Goal: Information Seeking & Learning: Learn about a topic

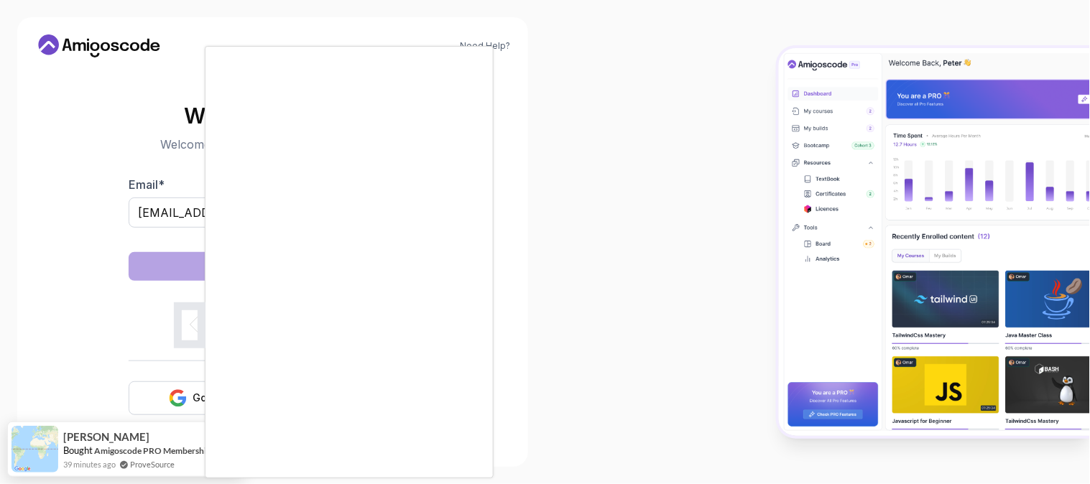
click at [753, 128] on body "Need Help? Welcome Back 👋 Welcome back! Please enter your details. Email * tony…" at bounding box center [545, 242] width 1090 height 484
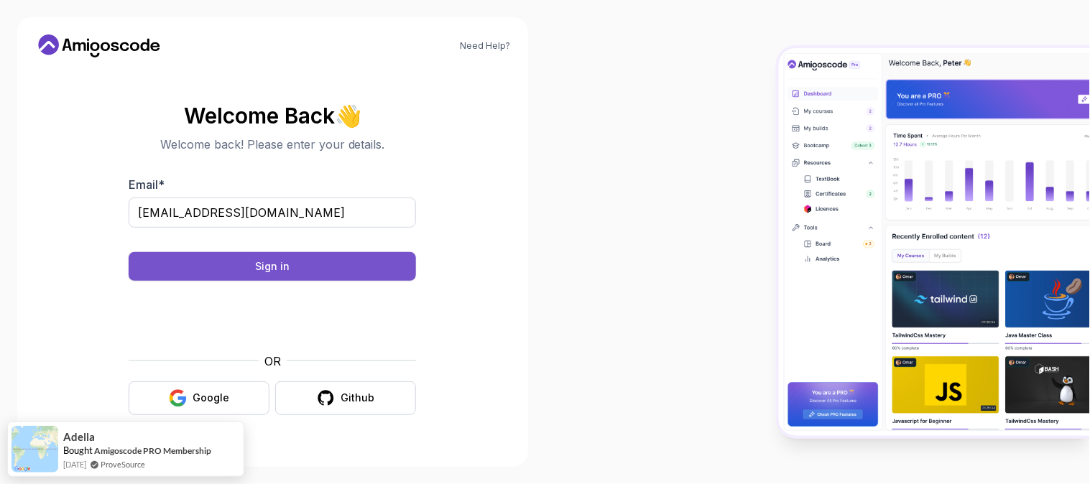
click at [282, 262] on div "Sign in" at bounding box center [272, 266] width 34 height 14
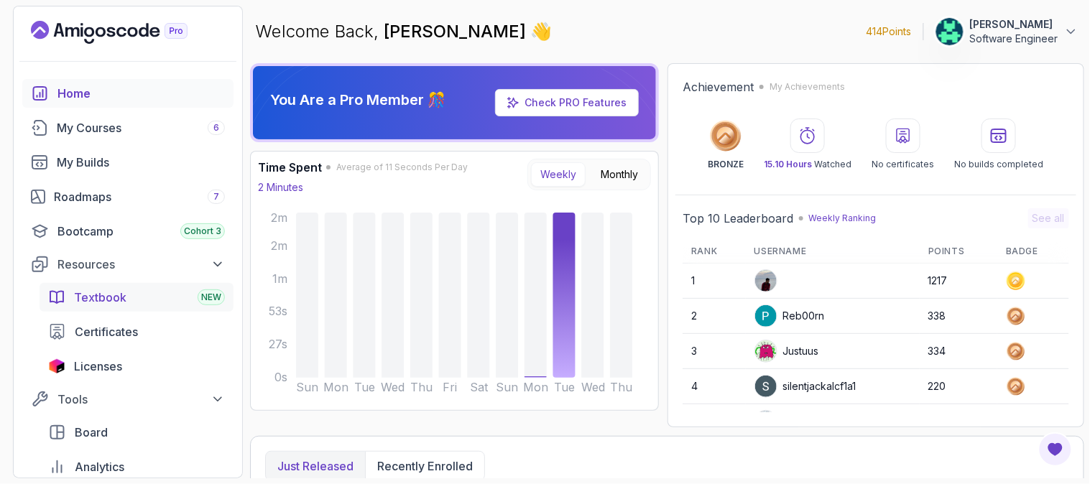
click at [199, 300] on div "NEW" at bounding box center [211, 298] width 27 height 16
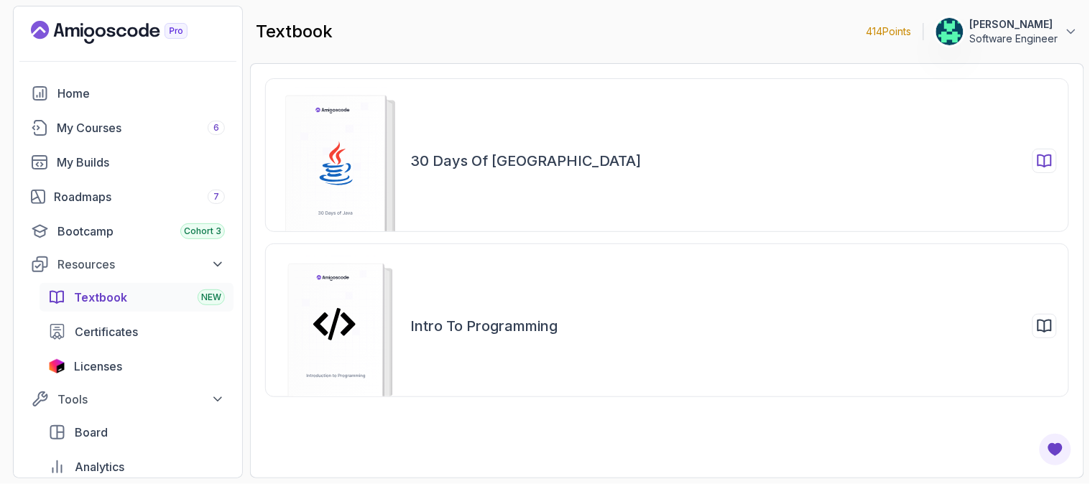
click at [475, 154] on h2 "30 Days of [GEOGRAPHIC_DATA]" at bounding box center [525, 161] width 231 height 20
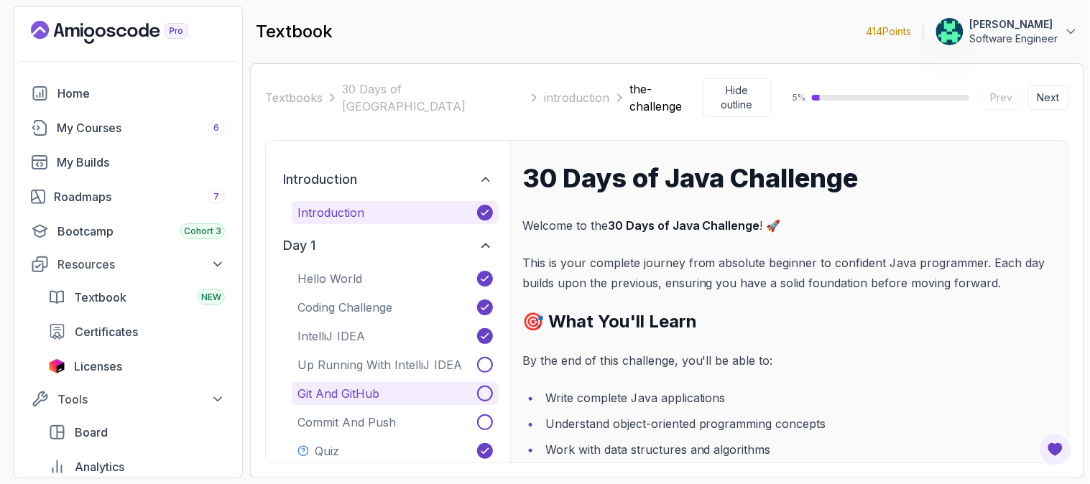
click at [362, 385] on p "Git and GitHub" at bounding box center [338, 393] width 82 height 17
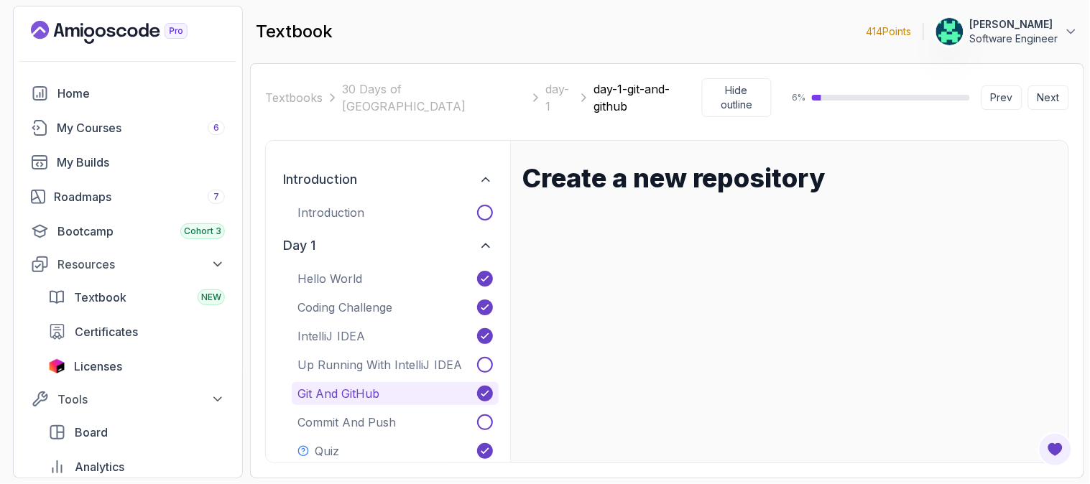
click at [805, 164] on h1 "Create a new repository" at bounding box center [789, 178] width 535 height 29
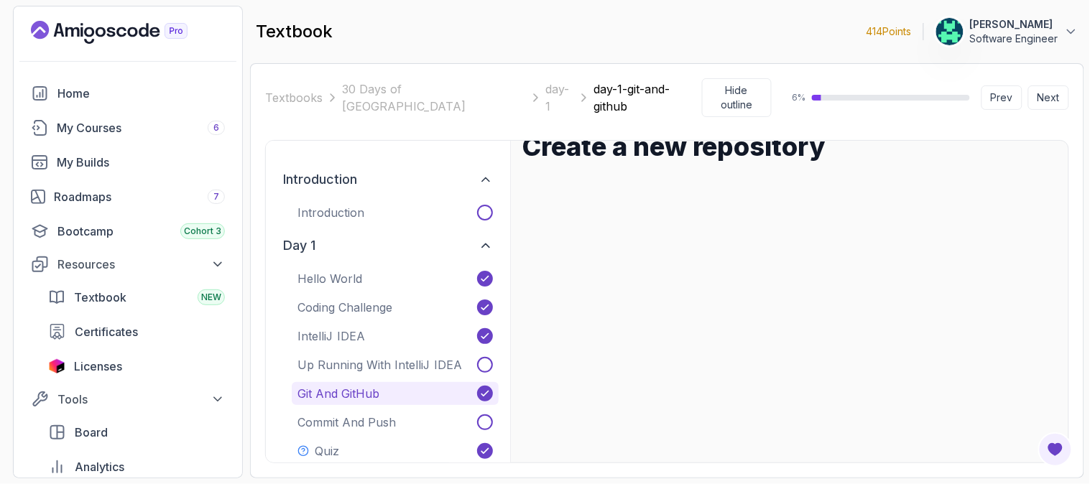
scroll to position [63, 0]
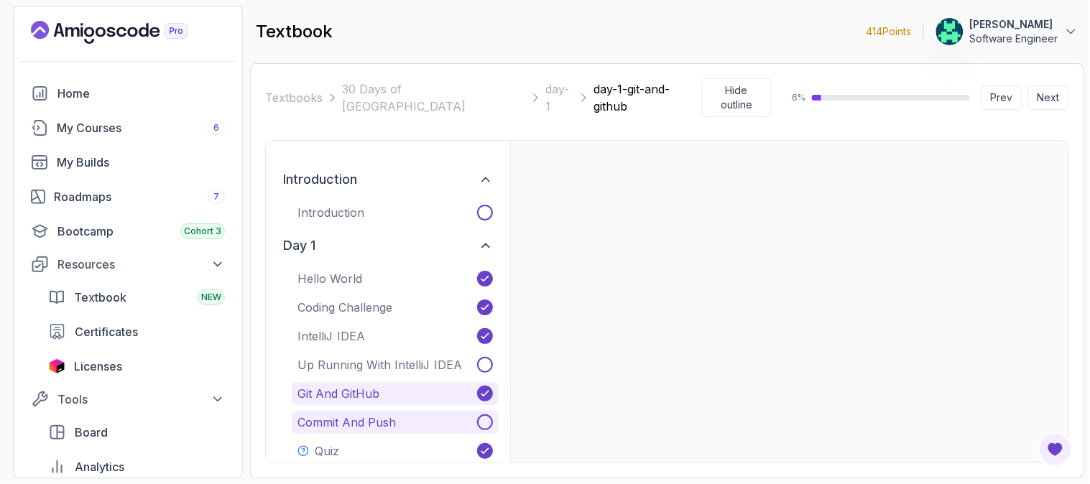
click at [489, 415] on span at bounding box center [485, 423] width 16 height 16
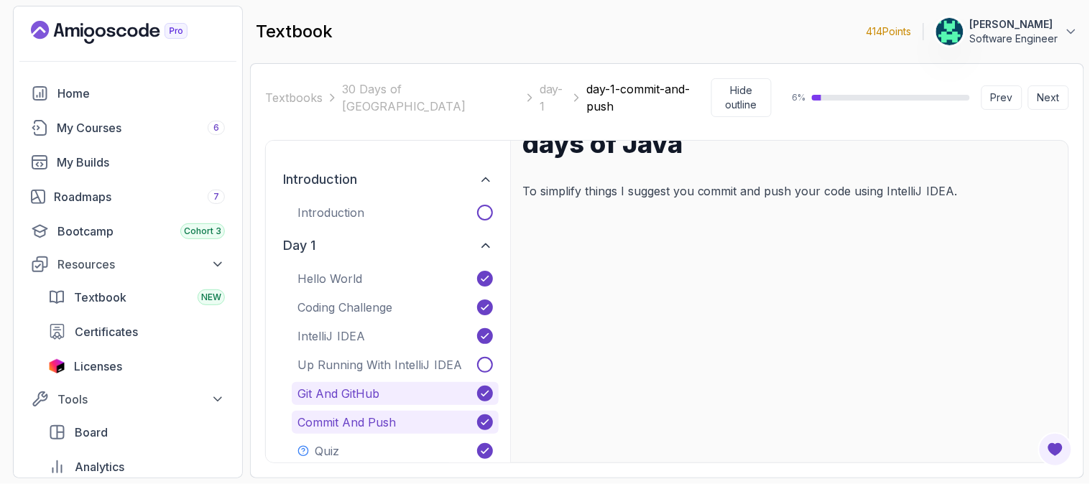
click at [489, 386] on span at bounding box center [485, 394] width 16 height 16
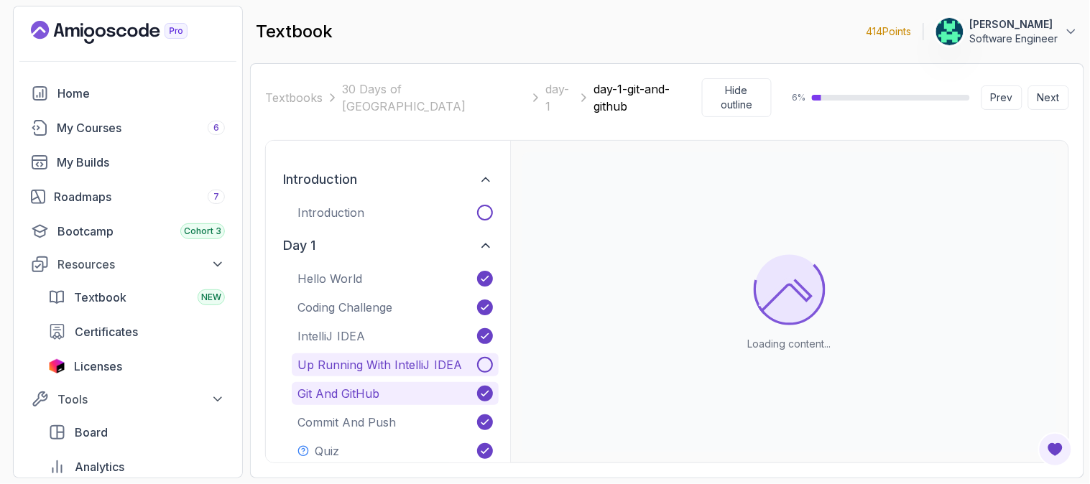
click at [448, 356] on p "Up Running With IntelliJ IDEA" at bounding box center [379, 364] width 165 height 17
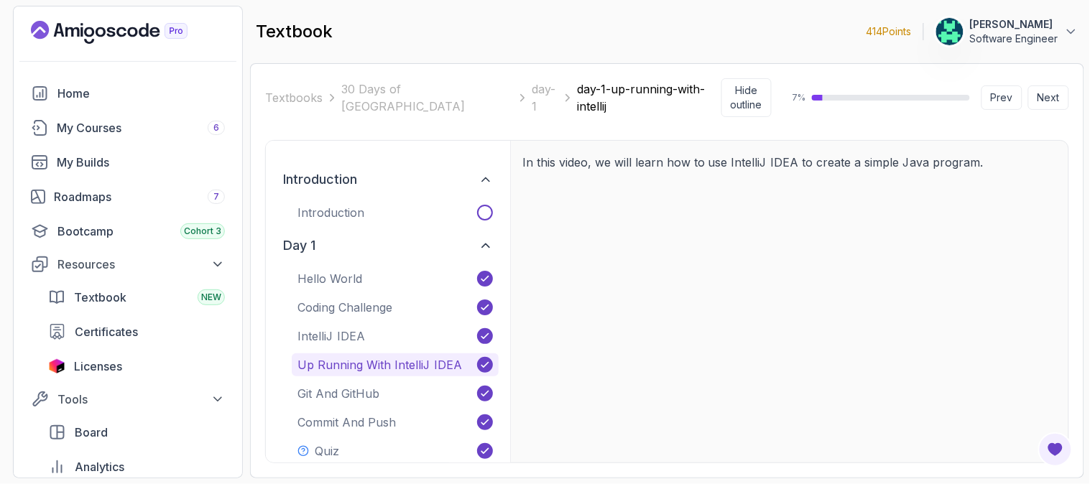
click at [639, 152] on p "In this video, we will learn how to use IntelliJ IDEA to create a simple Java p…" at bounding box center [789, 162] width 535 height 20
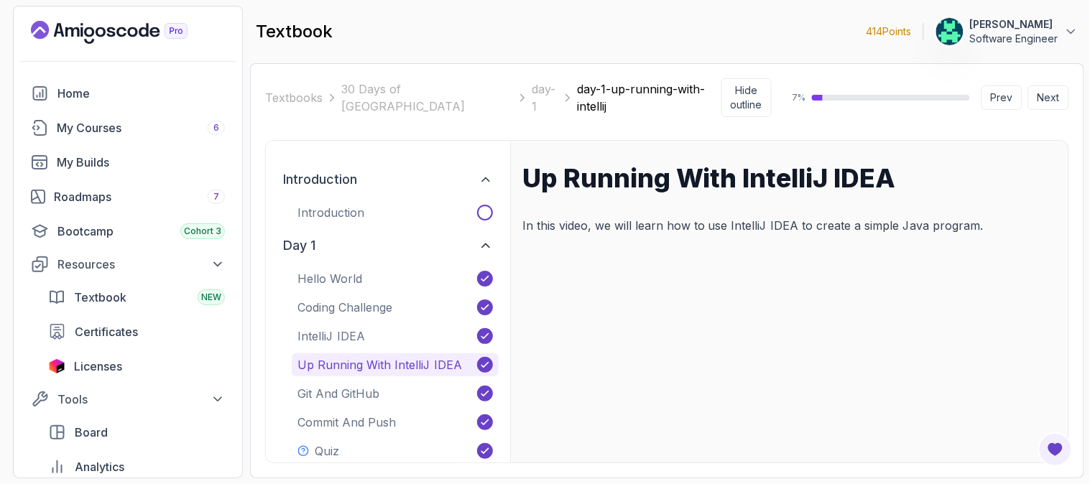
click at [994, 164] on h1 "Up Running With IntelliJ IDEA" at bounding box center [789, 178] width 535 height 29
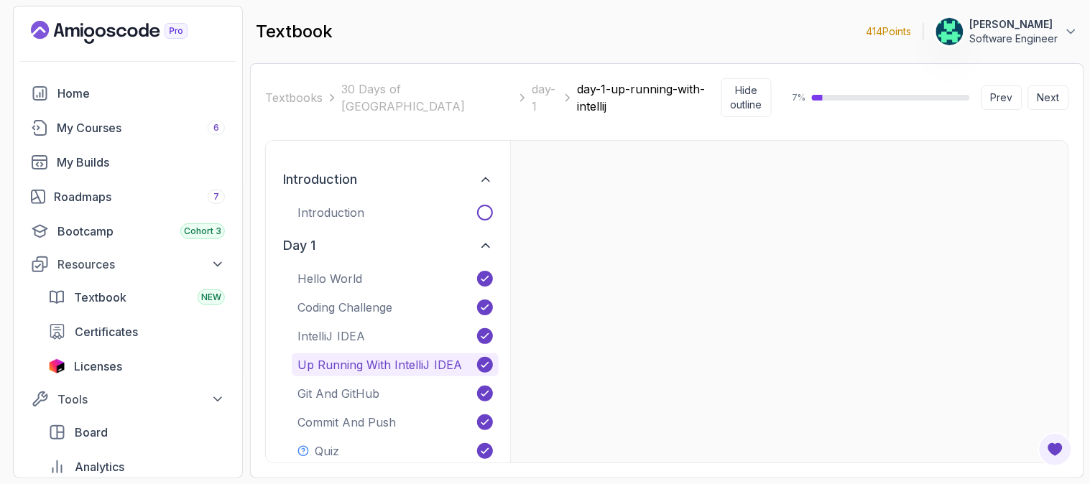
scroll to position [96, 0]
click at [440, 297] on button "Coding Challenge" at bounding box center [395, 307] width 207 height 23
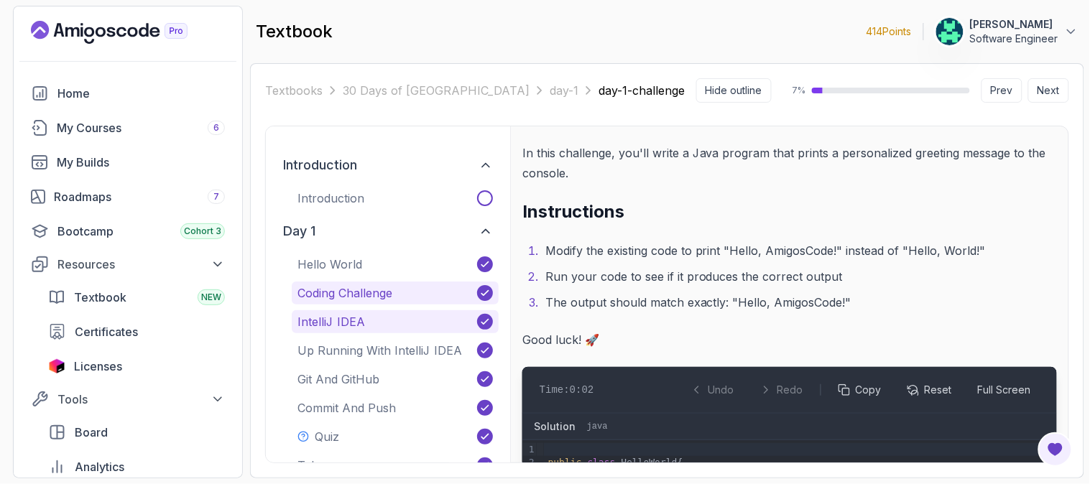
click at [421, 323] on button "IntelliJ IDEA" at bounding box center [395, 321] width 207 height 23
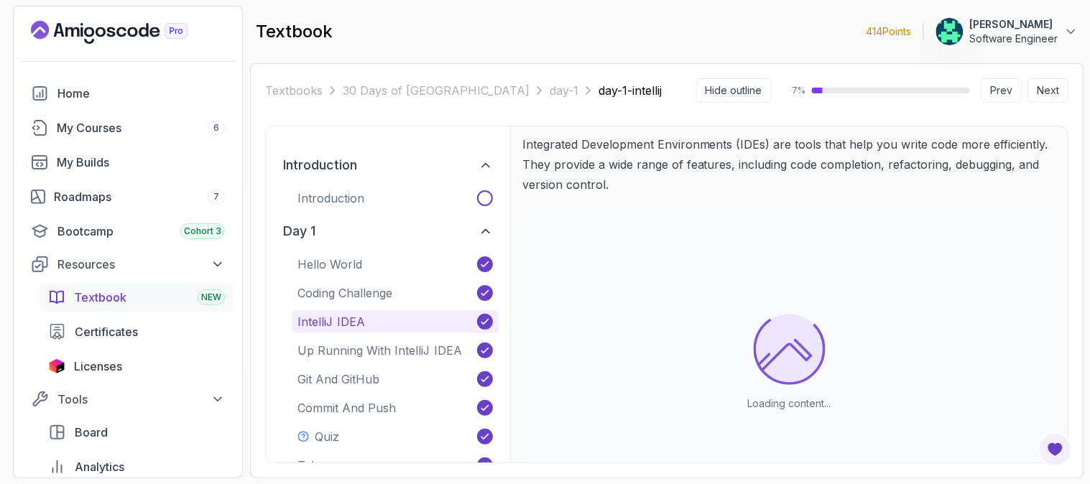
click at [180, 300] on div "Textbook NEW" at bounding box center [149, 297] width 151 height 17
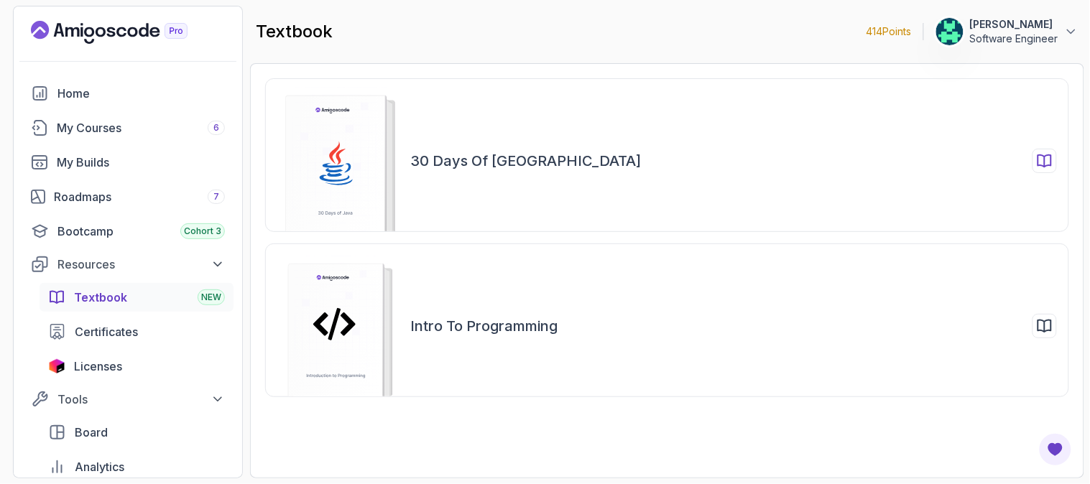
click at [349, 160] on rect at bounding box center [336, 170] width 100 height 149
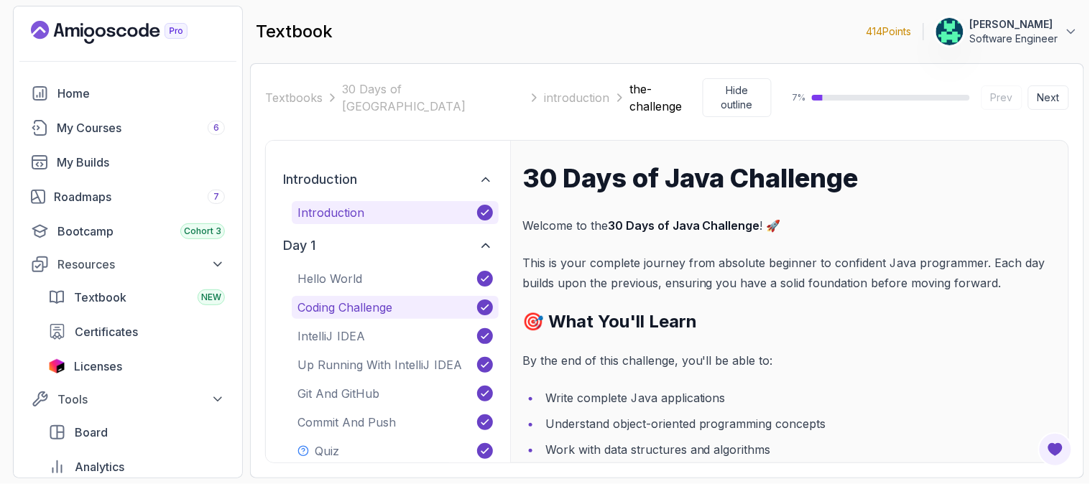
click at [395, 297] on button "Coding Challenge" at bounding box center [395, 307] width 207 height 23
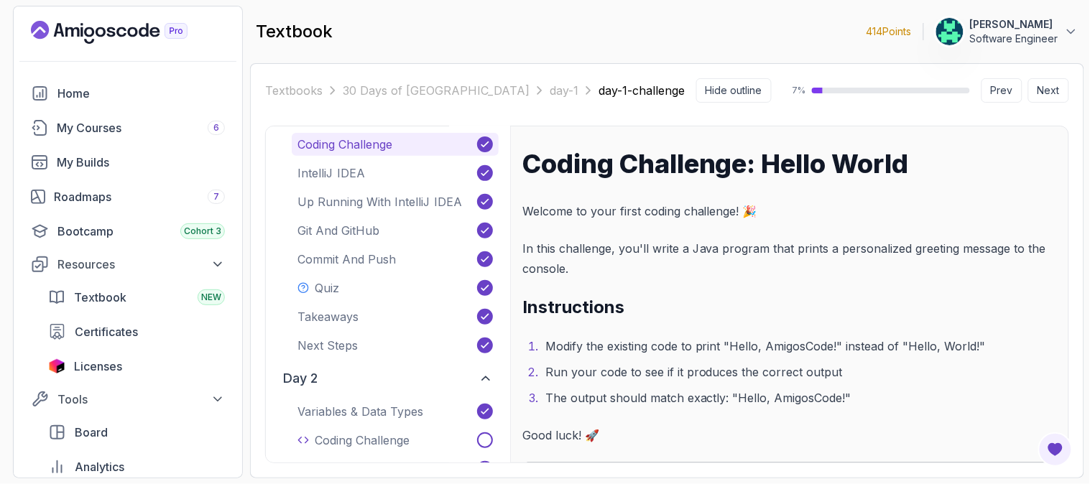
scroll to position [160, 0]
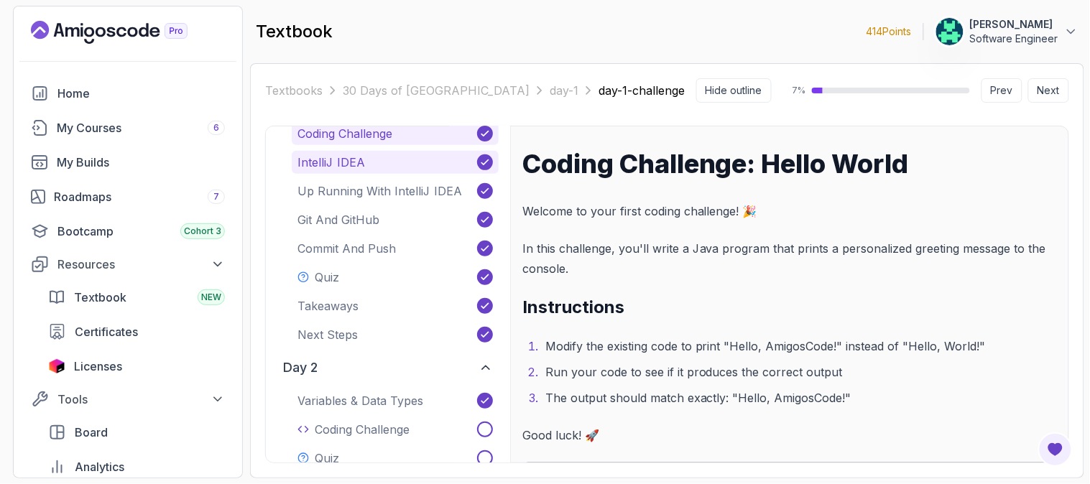
click at [417, 162] on button "IntelliJ IDEA" at bounding box center [395, 162] width 207 height 23
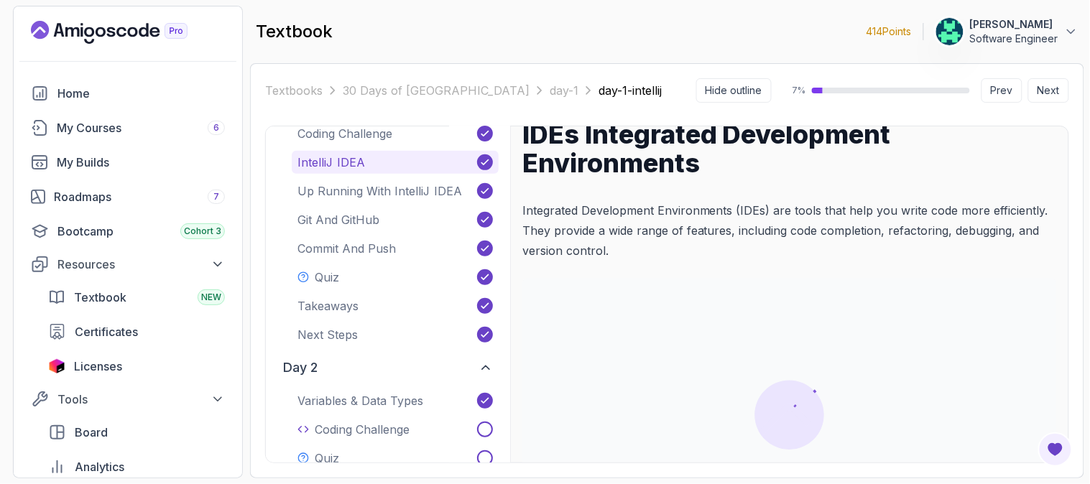
scroll to position [32, 0]
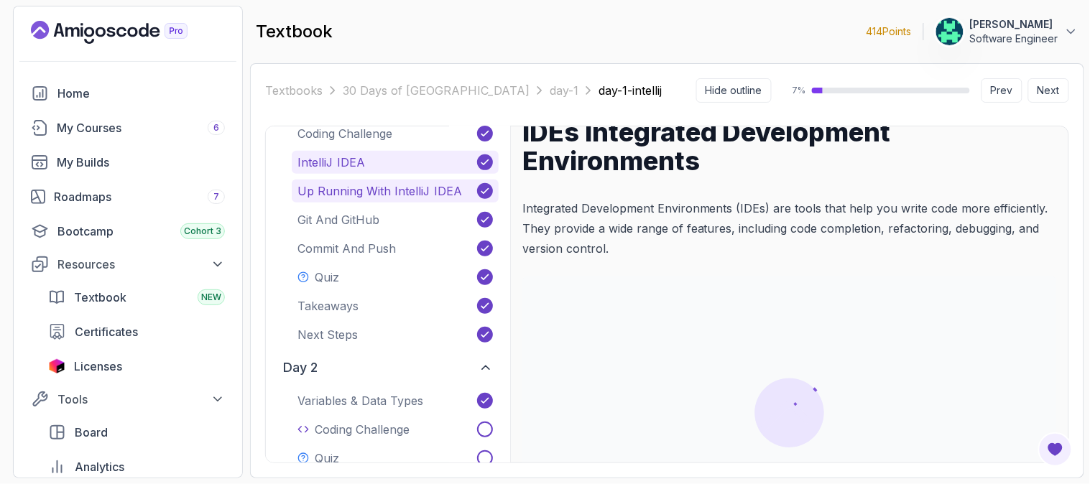
click at [434, 185] on p "Up Running With IntelliJ IDEA" at bounding box center [379, 190] width 165 height 17
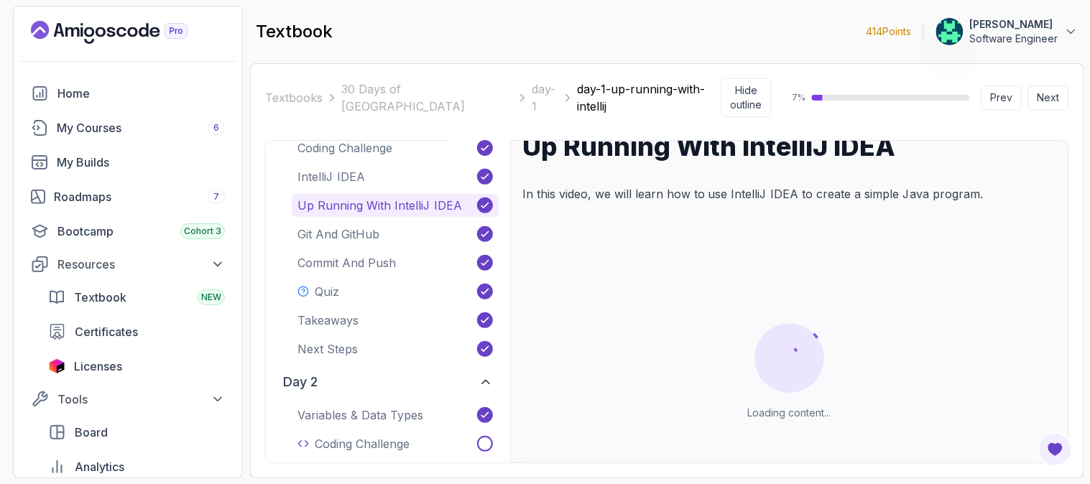
click at [434, 197] on p "Up Running With IntelliJ IDEA" at bounding box center [379, 205] width 165 height 17
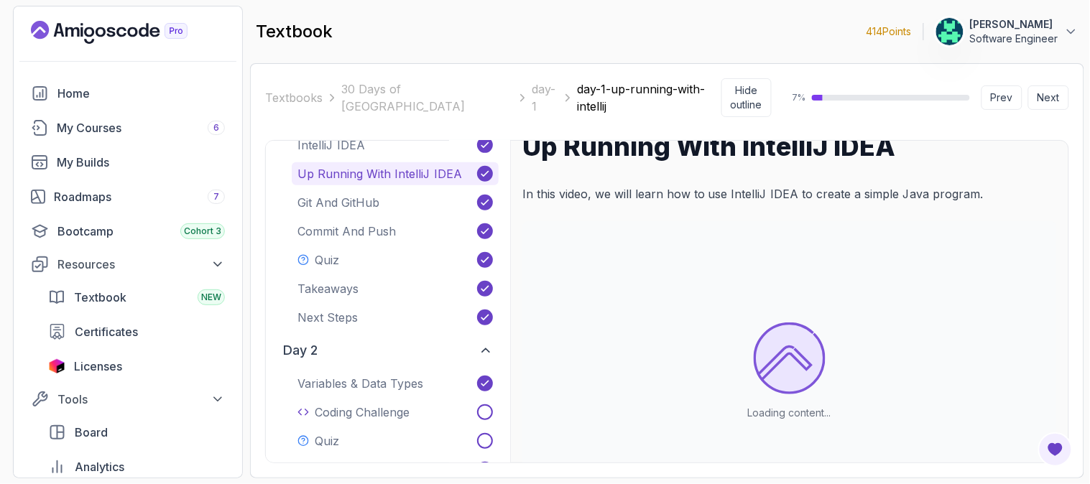
scroll to position [287, 0]
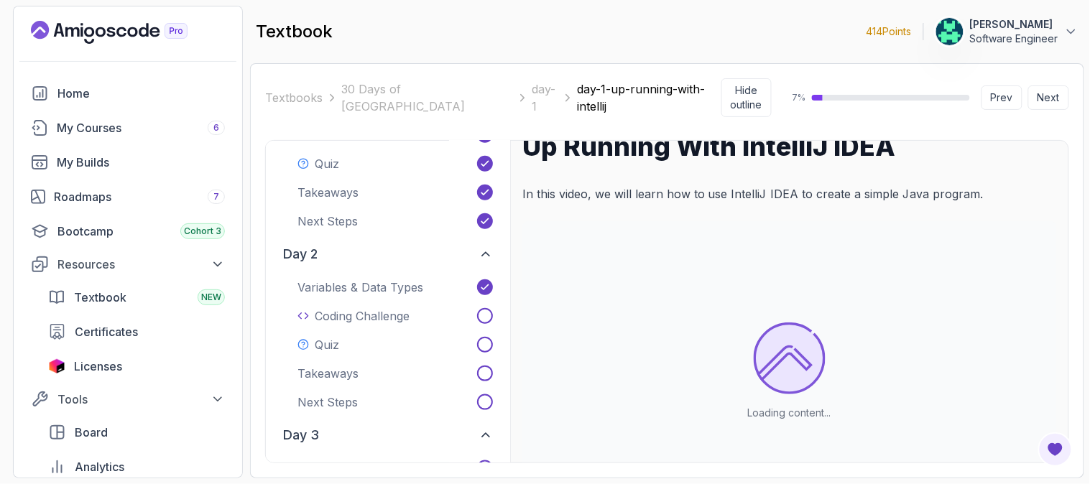
click at [1073, 141] on div "Textbooks 30 Days of Java day-1 day-1-up-running-with-intellij Hide outline 7 %…" at bounding box center [667, 270] width 834 height 415
click at [1076, 174] on div "Textbooks 30 Days of Java day-1 day-1-up-running-with-intellij Hide outline 7 %…" at bounding box center [667, 270] width 834 height 415
